Goal: Check status

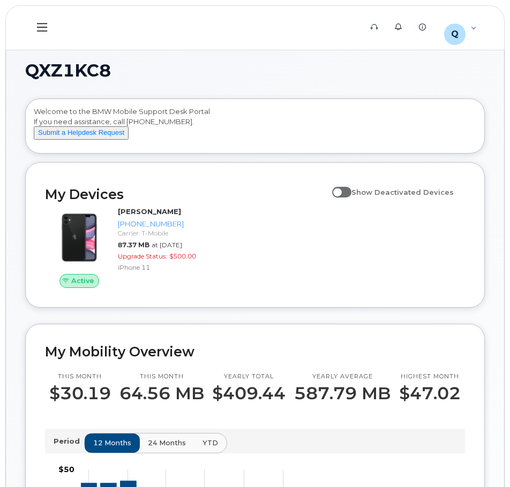
click at [47, 27] on icon at bounding box center [42, 27] width 10 height 9
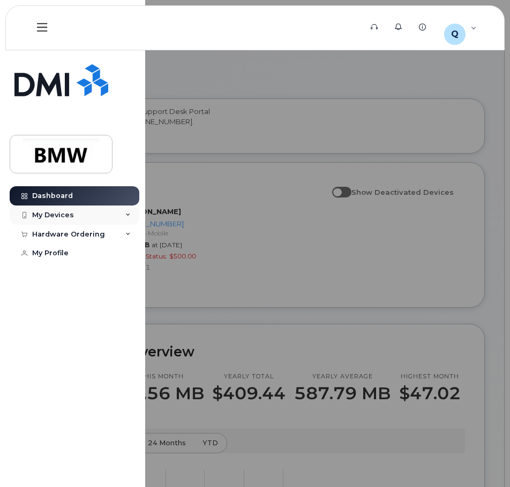
click at [94, 217] on div "My Devices" at bounding box center [75, 215] width 130 height 19
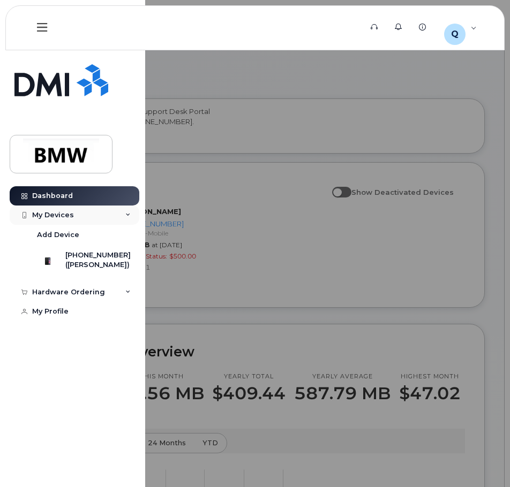
click at [94, 217] on div "My Devices" at bounding box center [75, 215] width 130 height 19
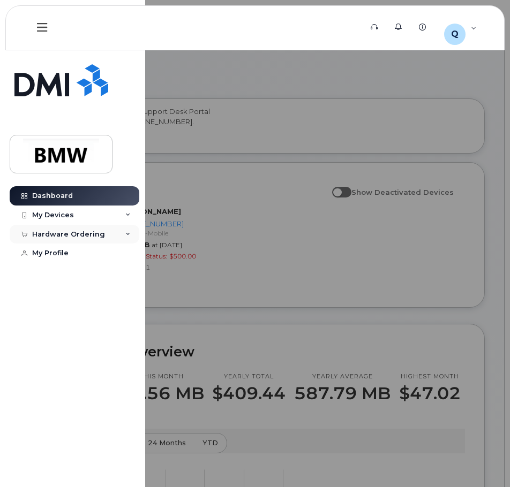
click at [72, 236] on div "Hardware Ordering" at bounding box center [68, 234] width 73 height 9
click at [61, 252] on div "My Orders" at bounding box center [56, 254] width 39 height 10
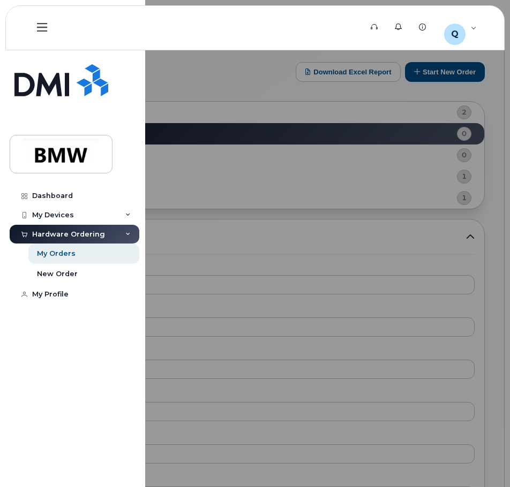
click at [245, 86] on div at bounding box center [255, 243] width 510 height 487
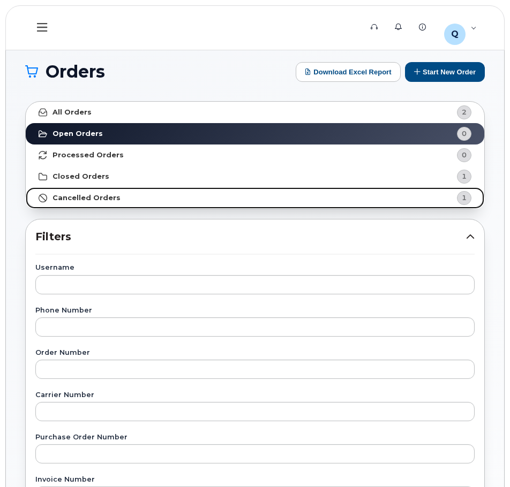
click at [130, 200] on link "Cancelled Orders 1" at bounding box center [255, 197] width 459 height 21
